Goal: Task Accomplishment & Management: Use online tool/utility

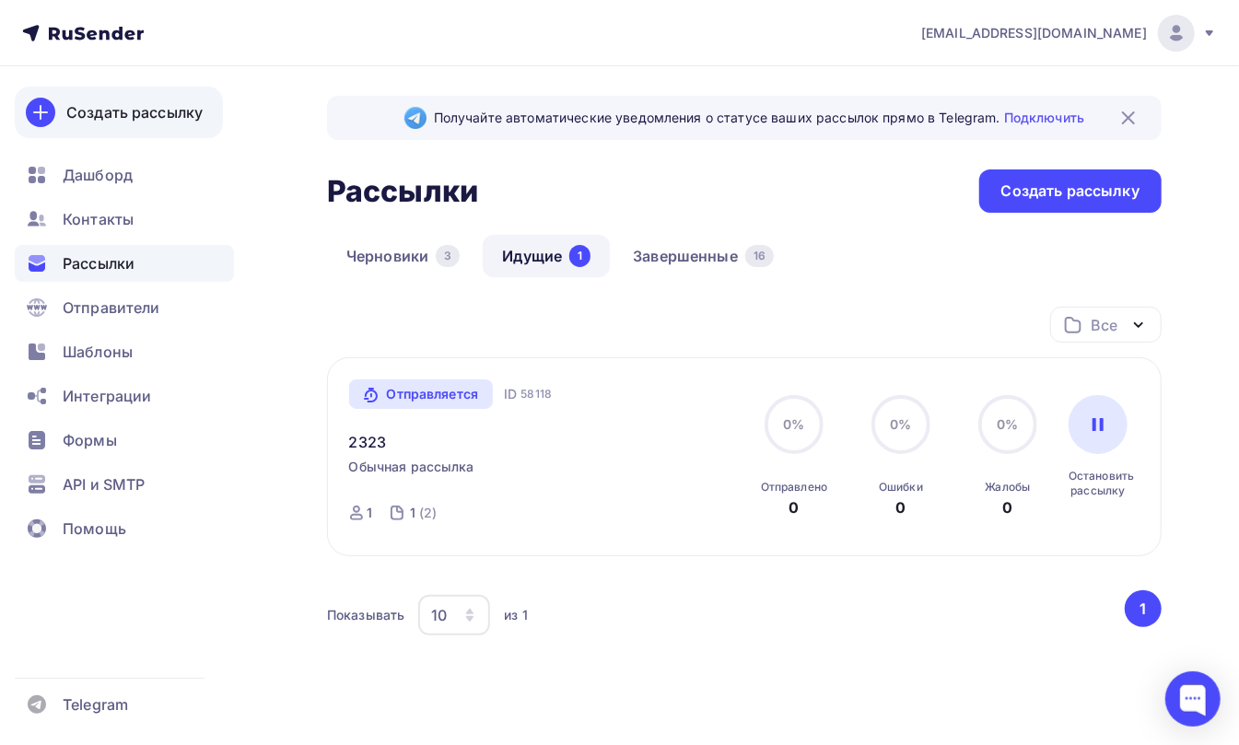
click at [79, 129] on link "Создать рассылку" at bounding box center [119, 113] width 208 height 52
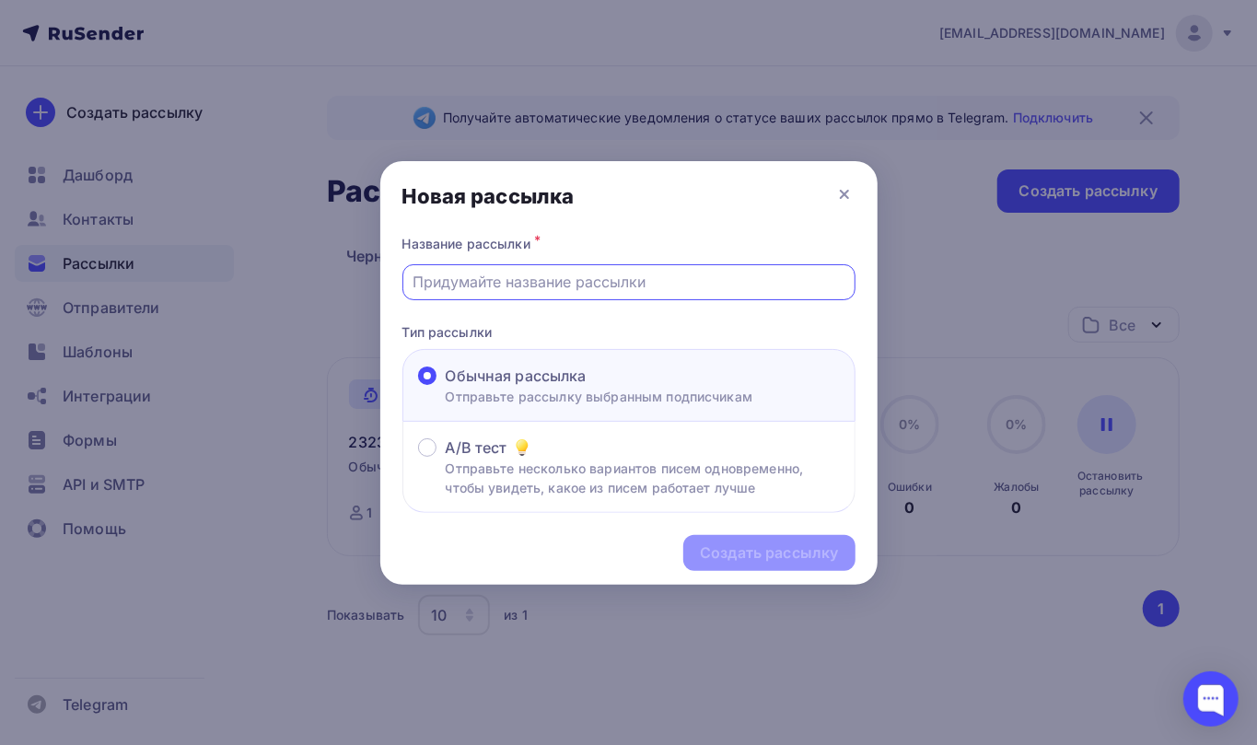
click at [468, 276] on input "text" at bounding box center [629, 282] width 432 height 22
type input "12334"
click at [751, 552] on div "Создать рассылку" at bounding box center [769, 552] width 138 height 21
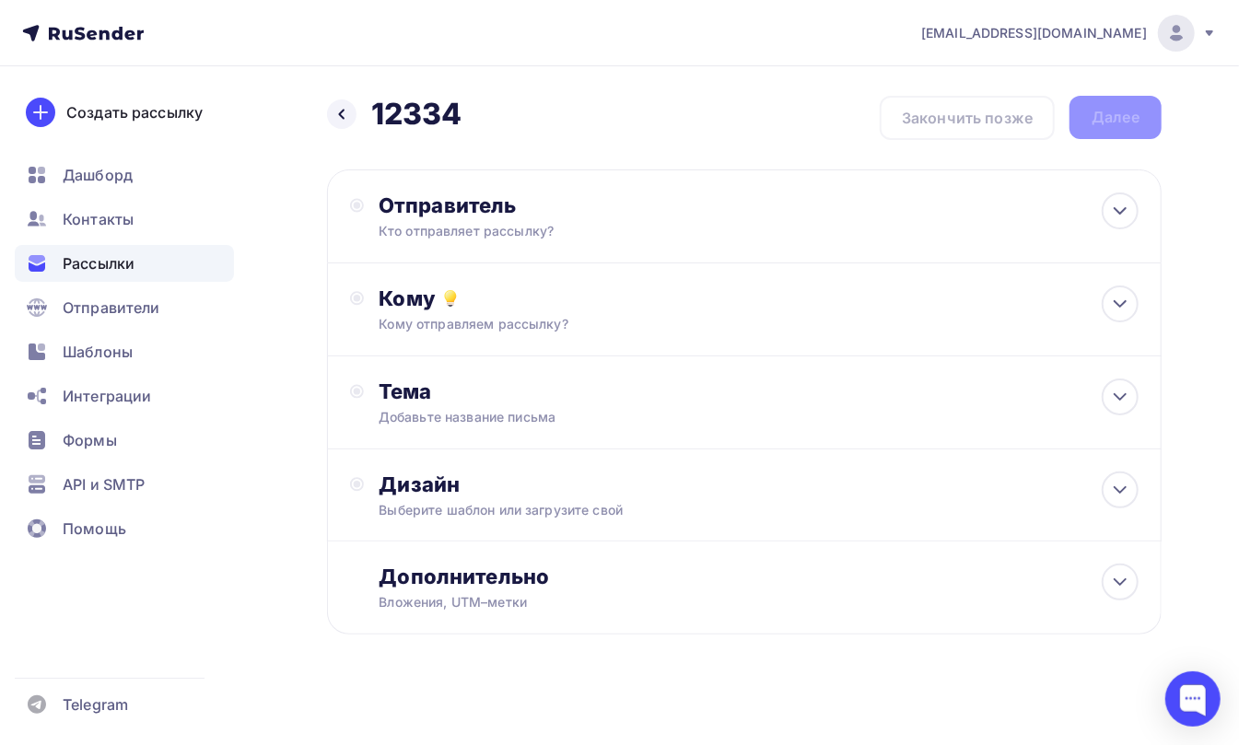
click at [447, 227] on div "Кто отправляет рассылку?" at bounding box center [557, 231] width 359 height 18
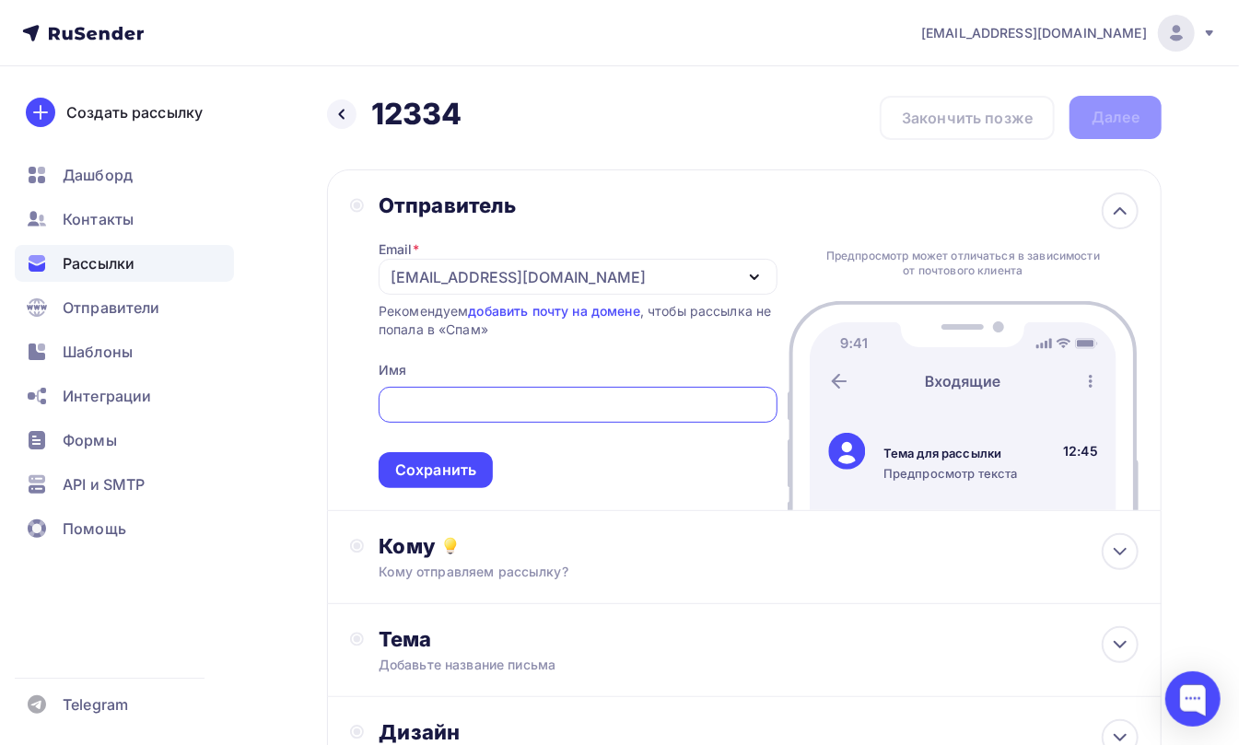
click at [447, 405] on input "text" at bounding box center [578, 405] width 378 height 22
type input "ddfhg"
click at [432, 466] on div "Сохранить" at bounding box center [435, 469] width 81 height 21
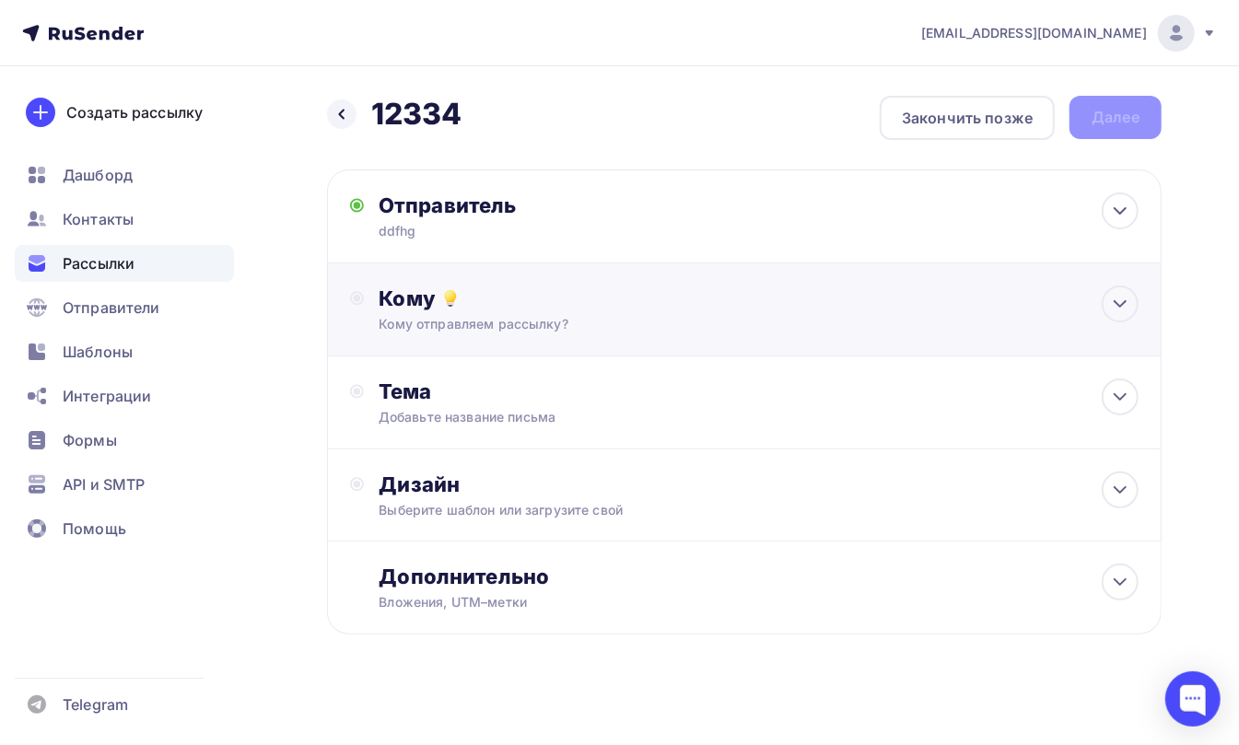
click at [372, 310] on div "Кому Кому отправляем рассылку? Списки получателей Выберите список Все списки id…" at bounding box center [744, 309] width 788 height 48
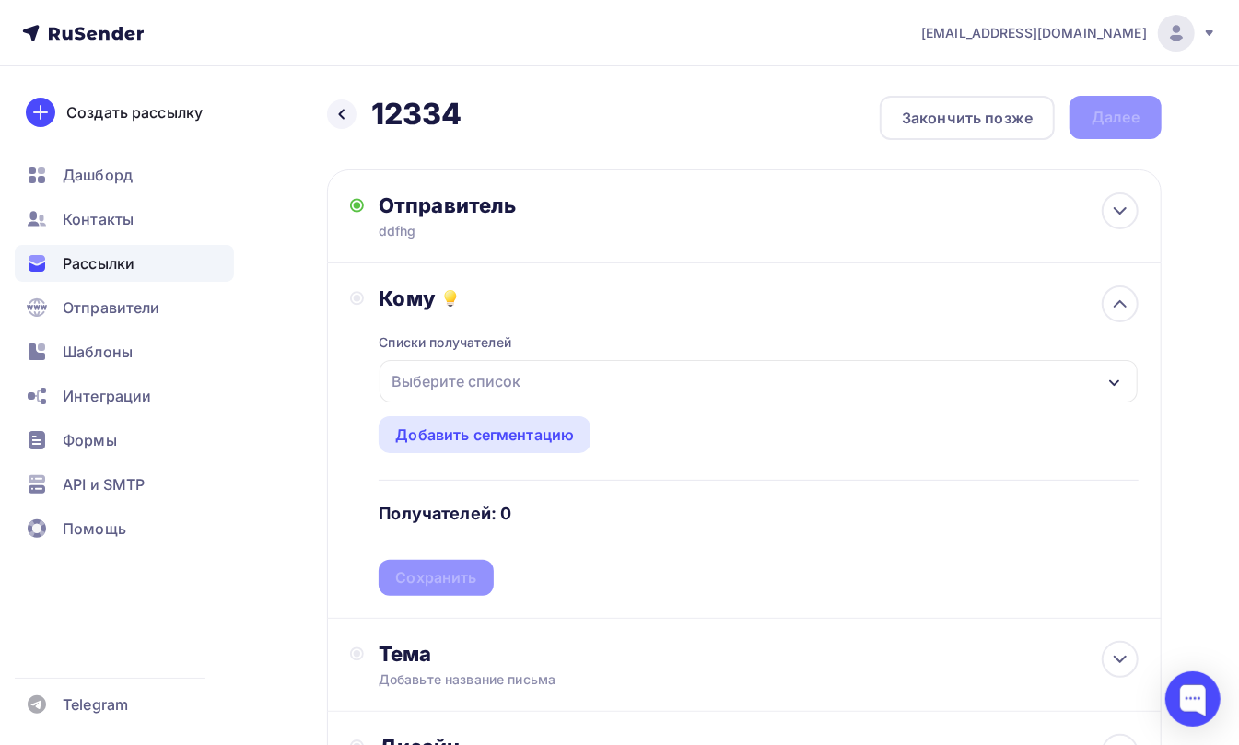
click at [444, 379] on div "Выберите список" at bounding box center [456, 381] width 144 height 33
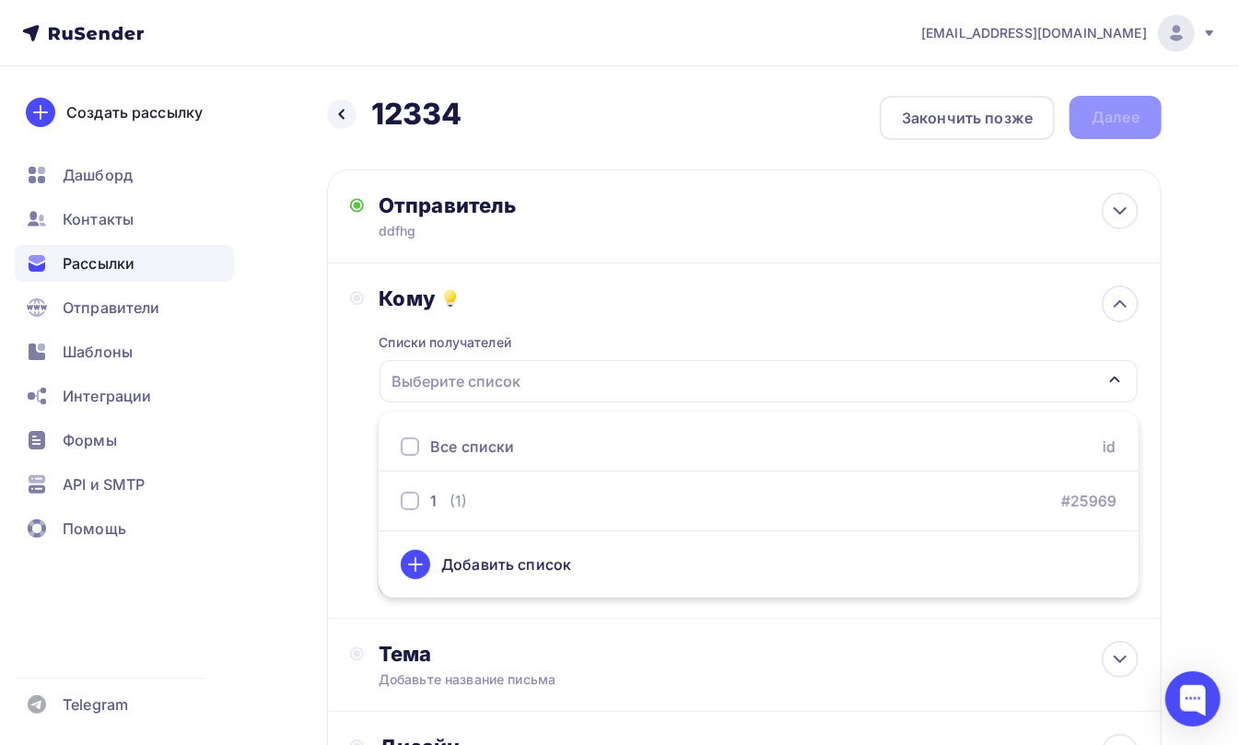
click at [410, 446] on div at bounding box center [410, 446] width 18 height 18
click at [357, 366] on div "Кому Списки получателей 1 Все списки id 1 (1) #25969 Добавить список Добавить с…" at bounding box center [744, 440] width 788 height 310
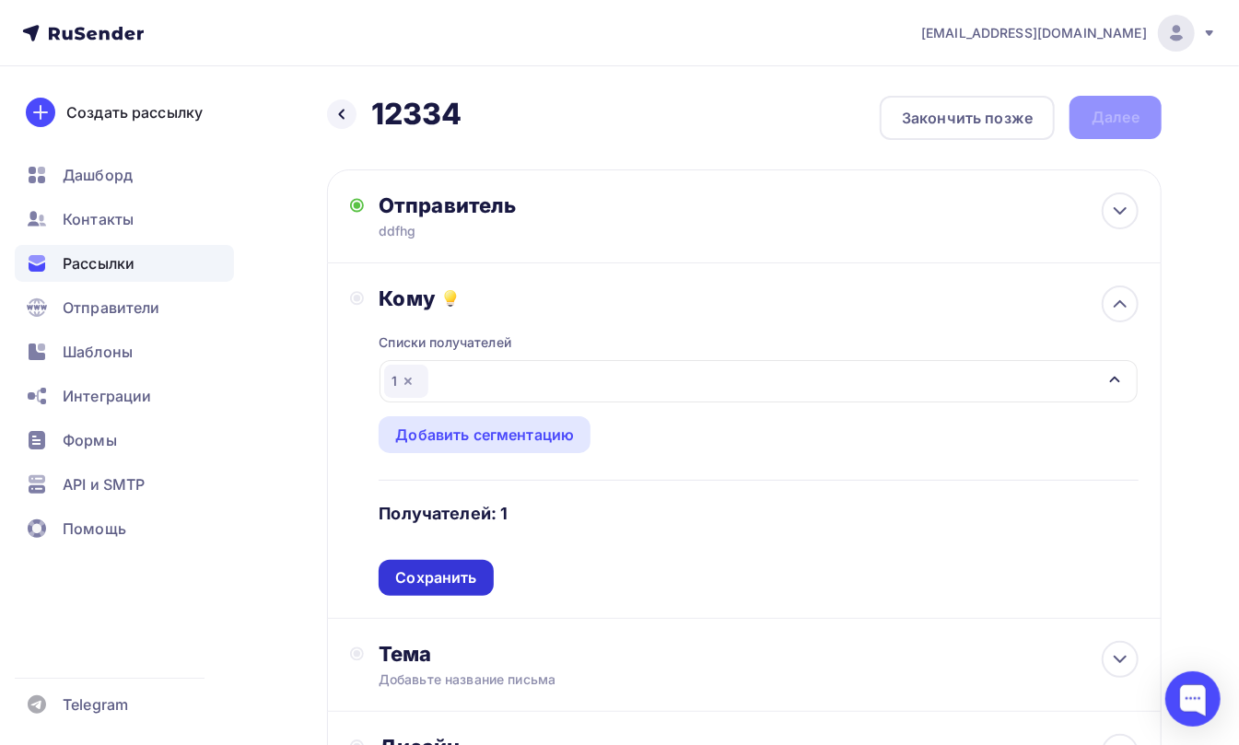
click at [422, 564] on div "Сохранить" at bounding box center [435, 578] width 114 height 36
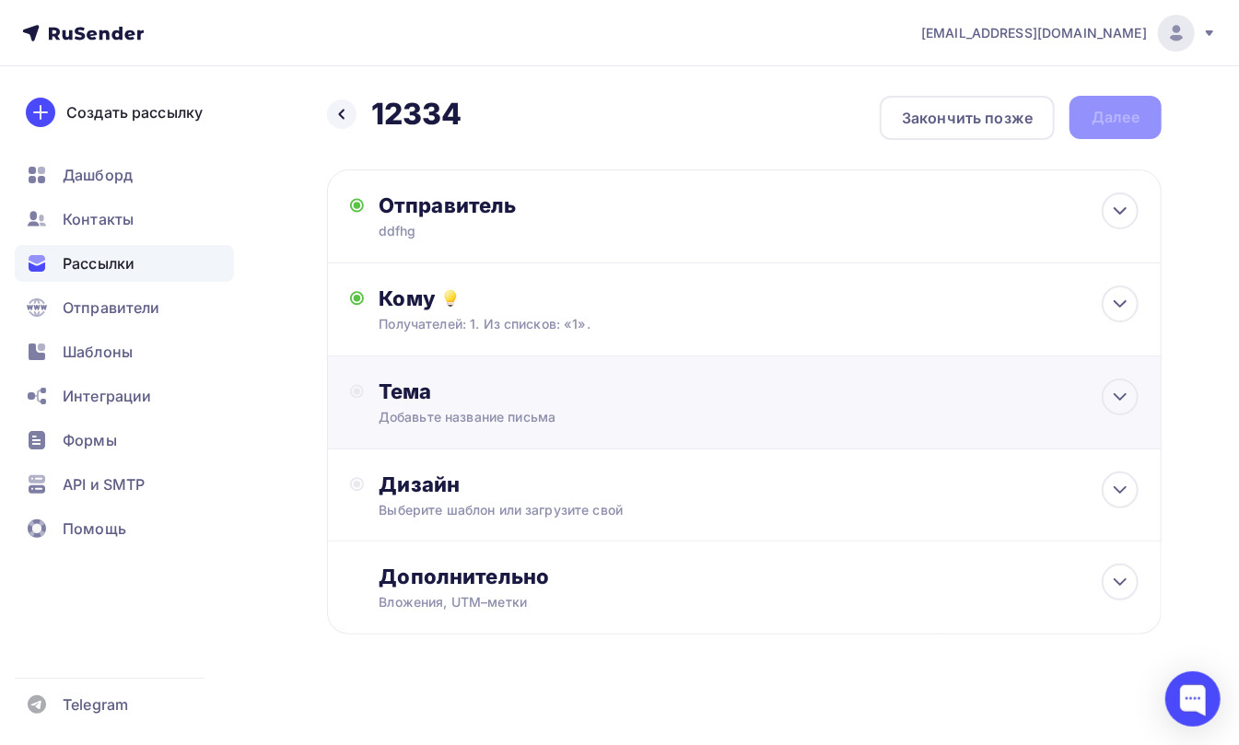
click at [410, 396] on div "Тема" at bounding box center [560, 391] width 364 height 26
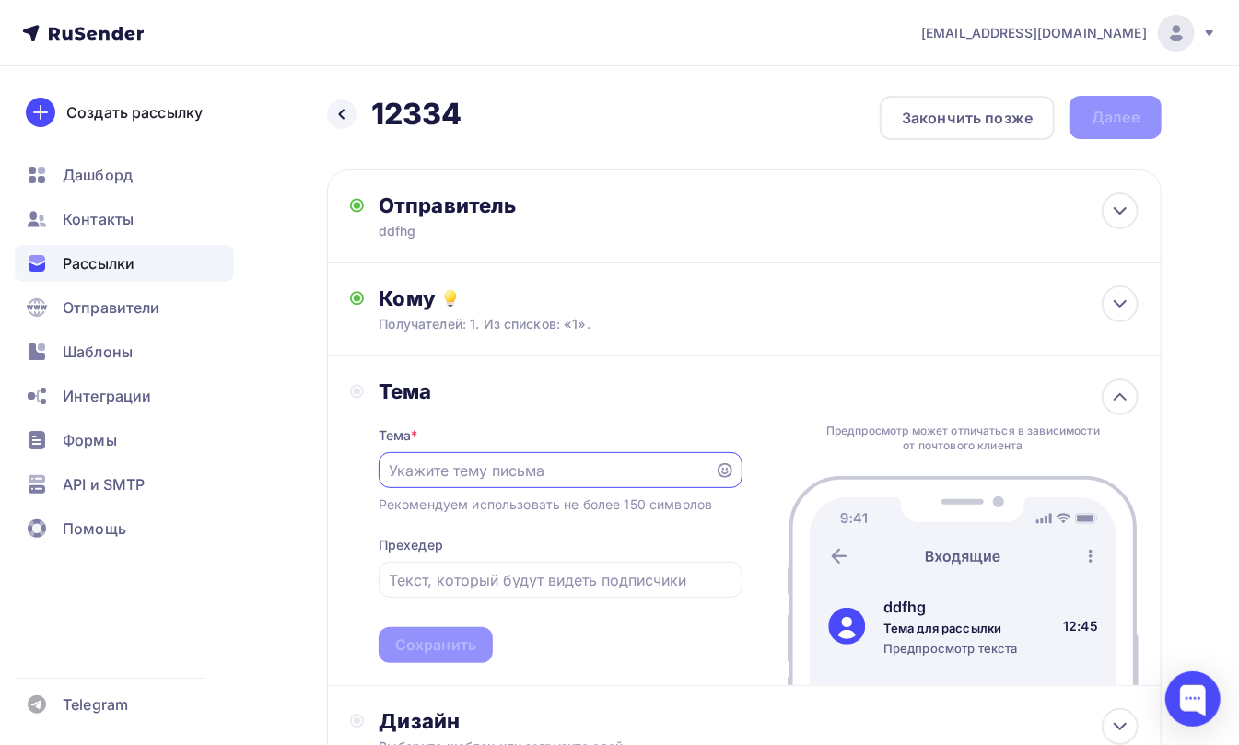
click at [416, 471] on input "text" at bounding box center [546, 470] width 315 height 22
type input "fgggfggfgfg"
click at [435, 584] on input "text" at bounding box center [560, 580] width 343 height 22
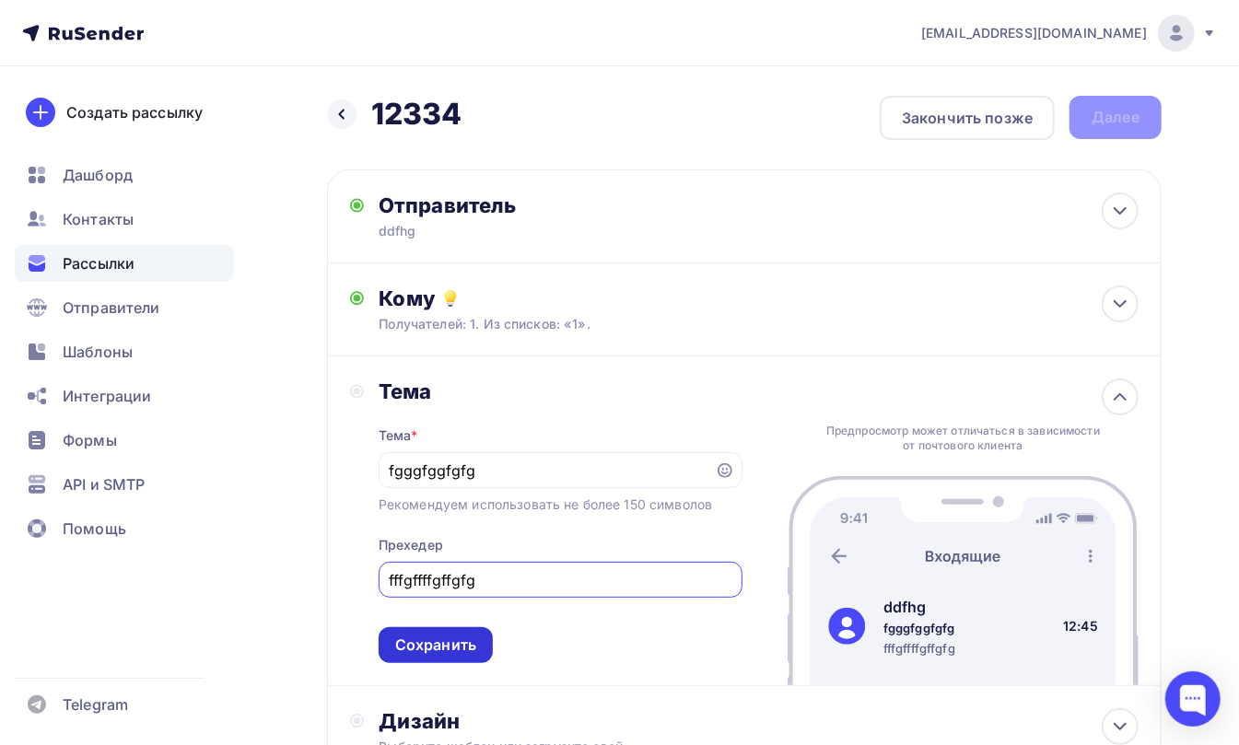
type input "fffgffffgffgfg"
click at [436, 652] on div "Сохранить" at bounding box center [435, 644] width 81 height 21
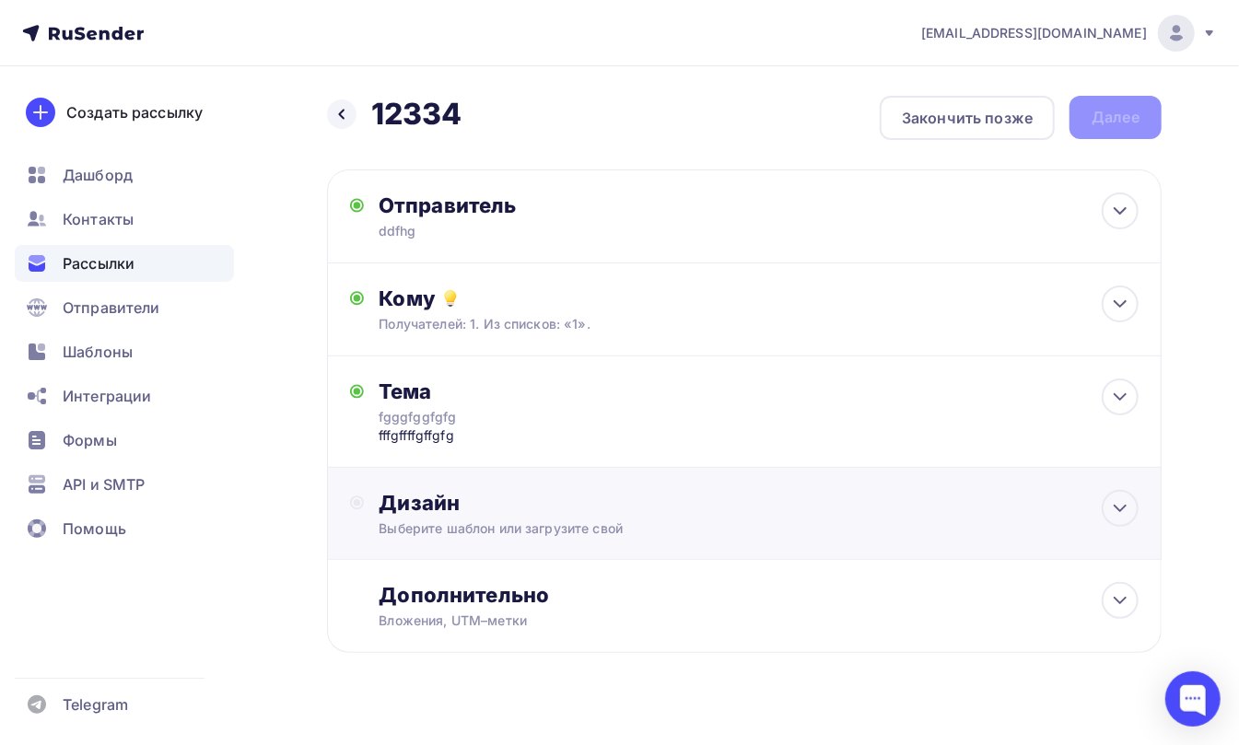
click at [431, 501] on div "Дизайн" at bounding box center [758, 503] width 760 height 26
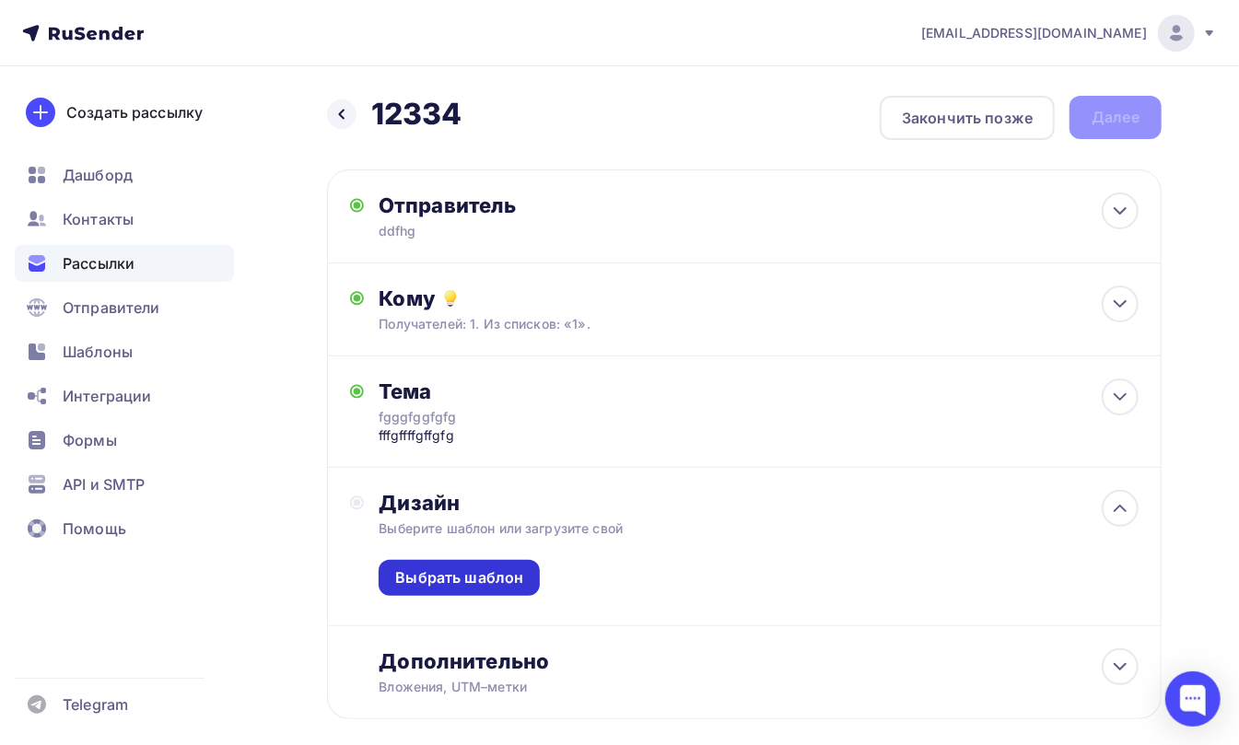
click at [432, 580] on div "Выбрать шаблон" at bounding box center [459, 577] width 128 height 21
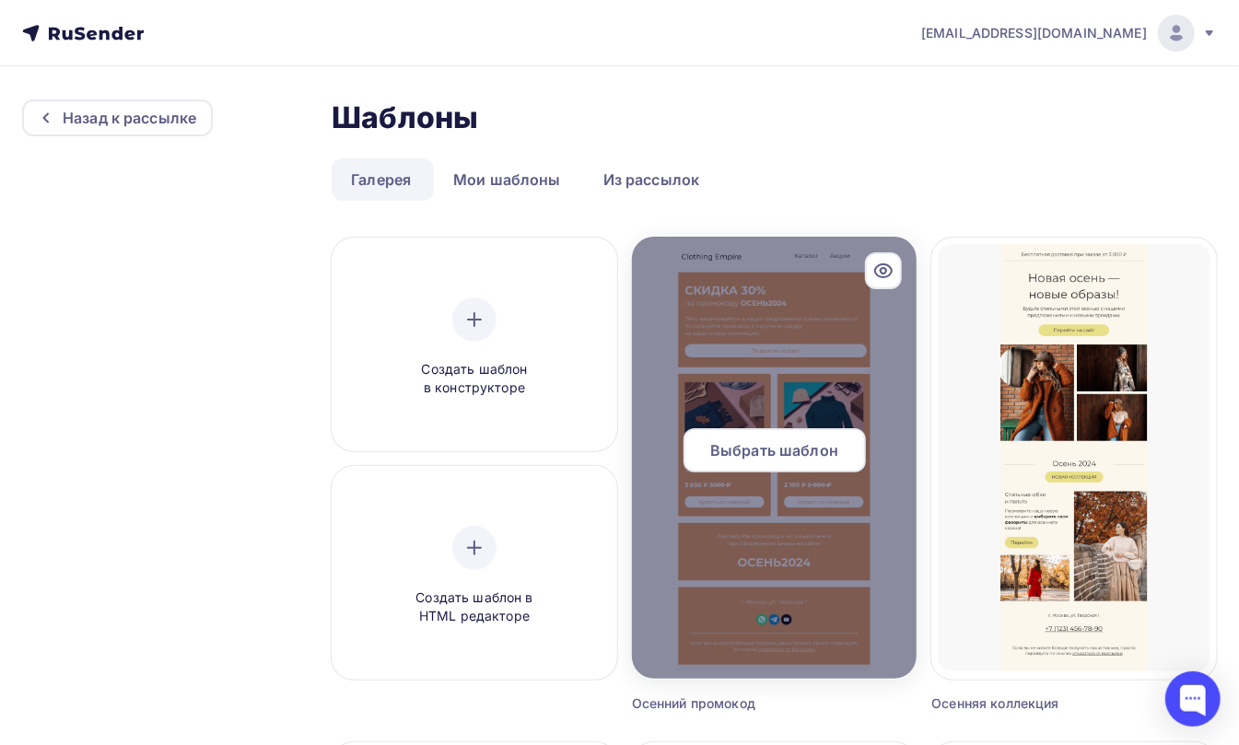
click at [762, 444] on span "Выбрать шаблон" at bounding box center [774, 450] width 128 height 22
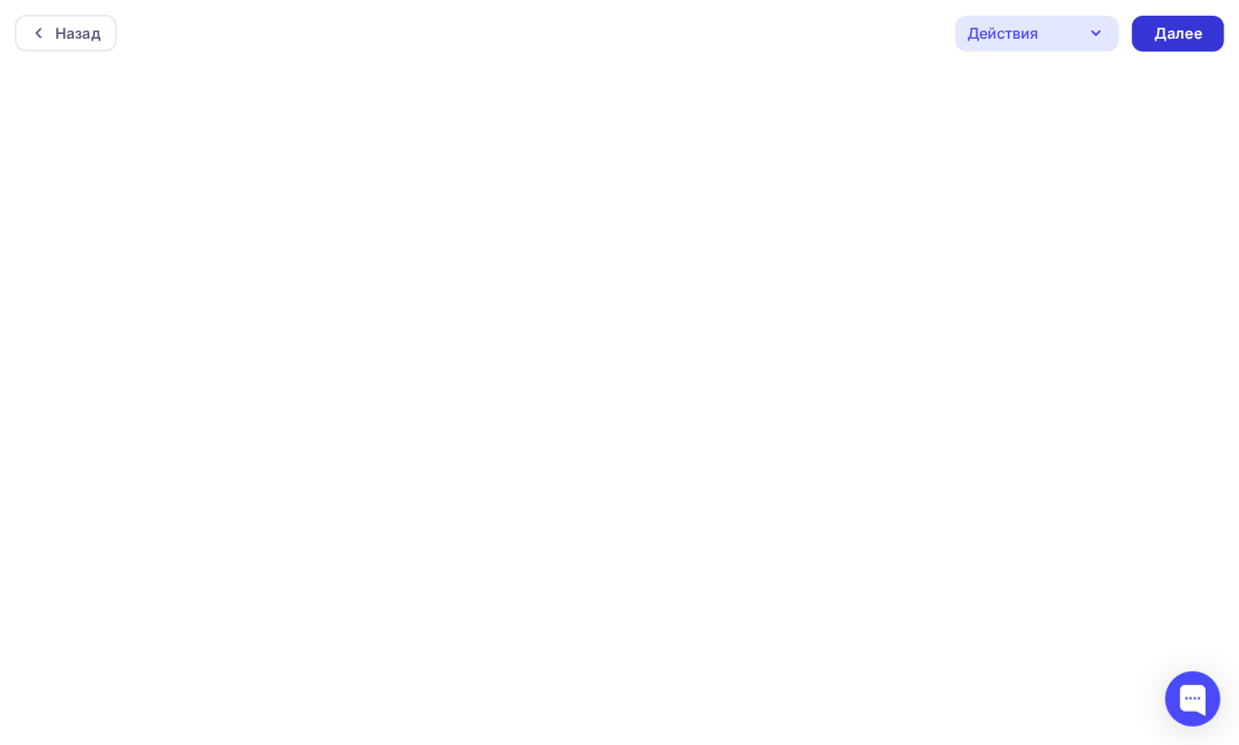
click at [1182, 27] on div "Далее" at bounding box center [1178, 33] width 48 height 21
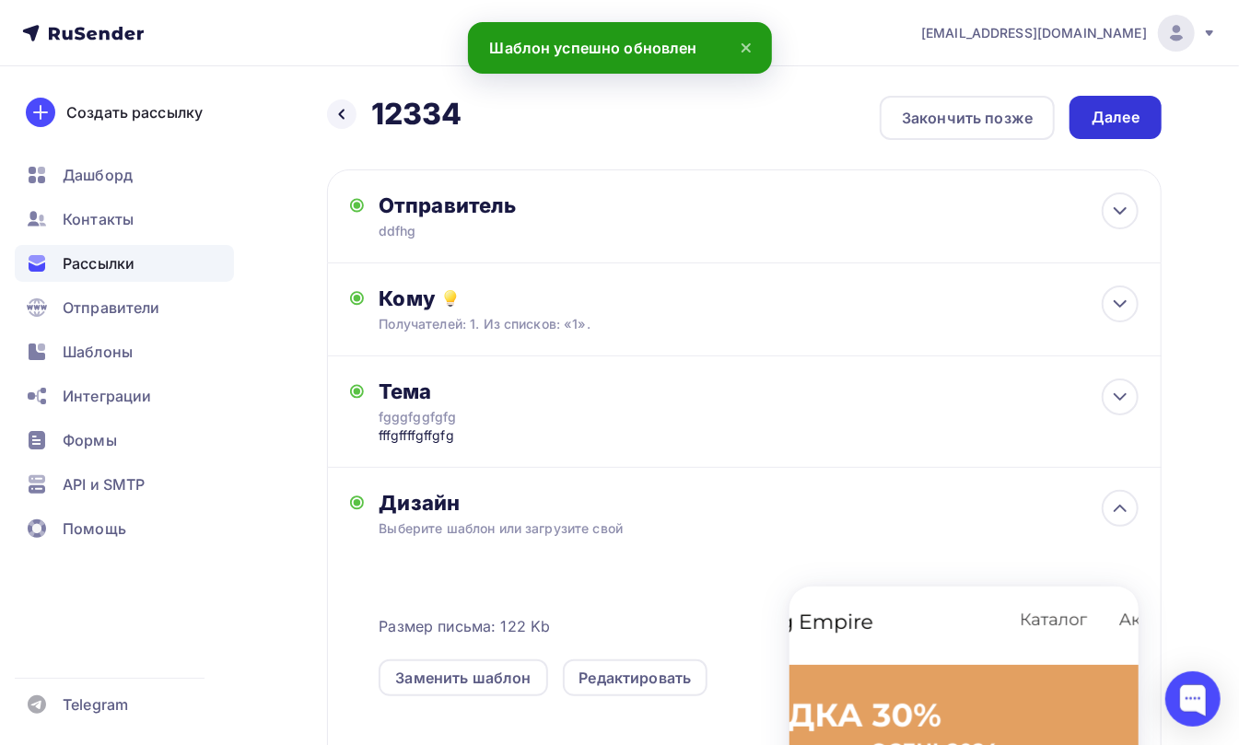
click at [1122, 116] on div "Далее" at bounding box center [1115, 117] width 48 height 21
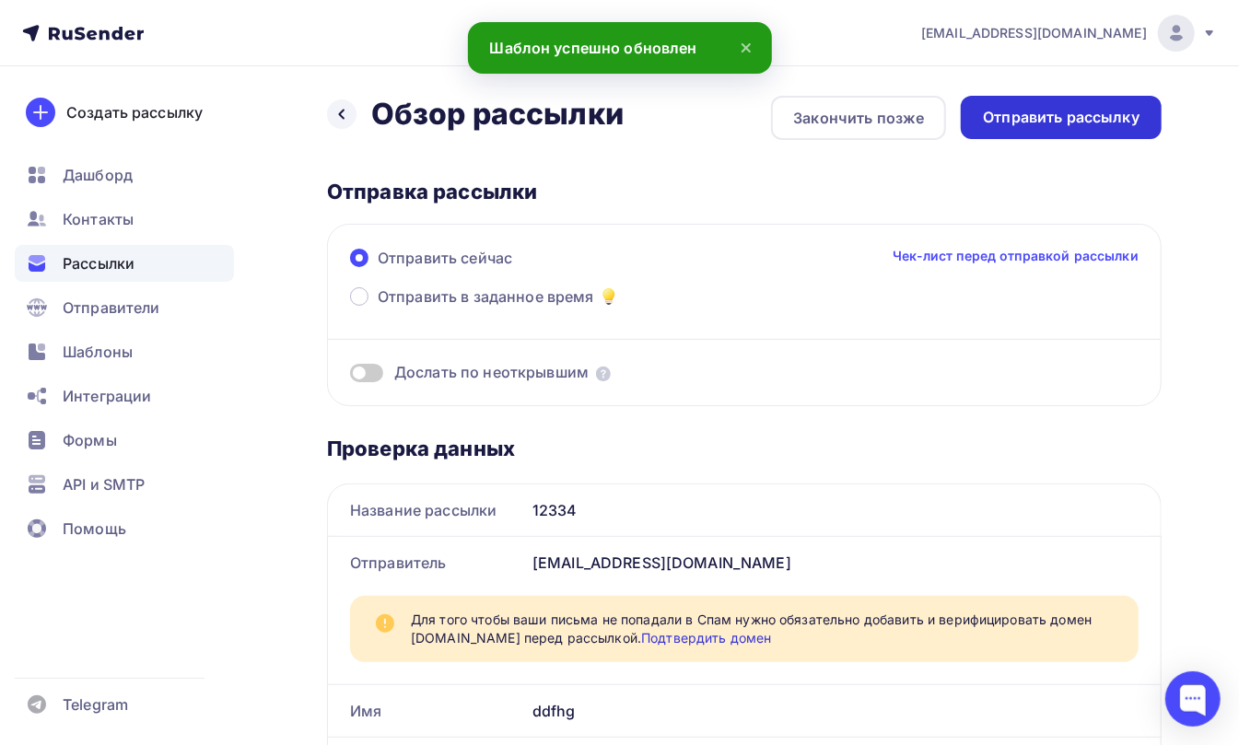
click at [1088, 114] on div "Отправить рассылку" at bounding box center [1061, 117] width 157 height 21
